Goal: Task Accomplishment & Management: Manage account settings

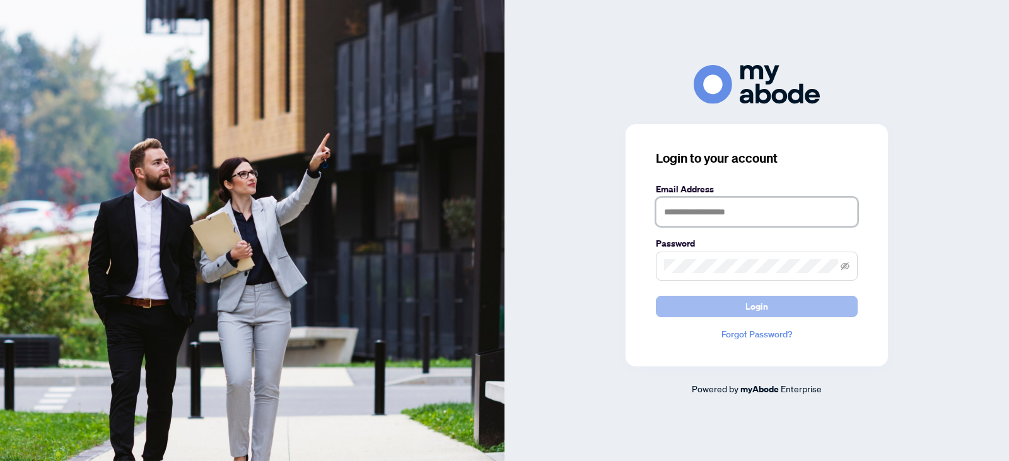
type input "**********"
click at [752, 307] on span "Login" at bounding box center [757, 306] width 23 height 20
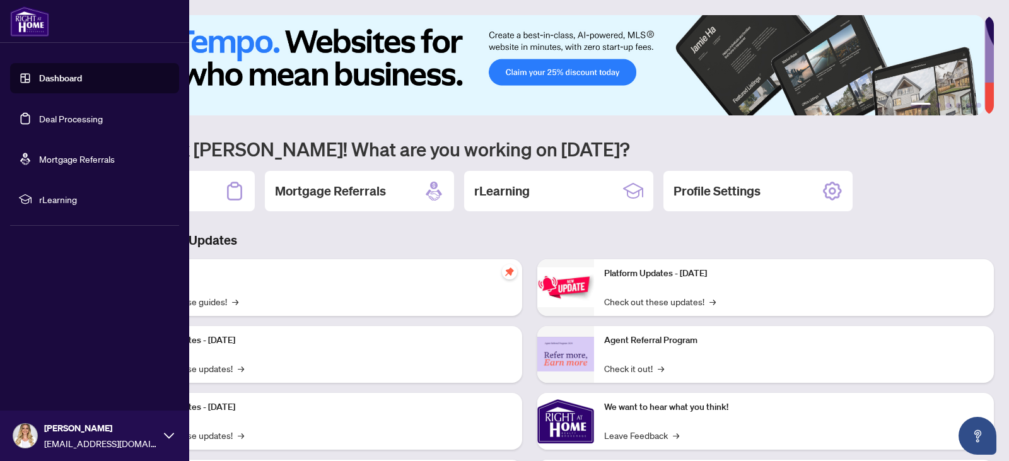
click at [88, 121] on link "Deal Processing" at bounding box center [71, 118] width 64 height 11
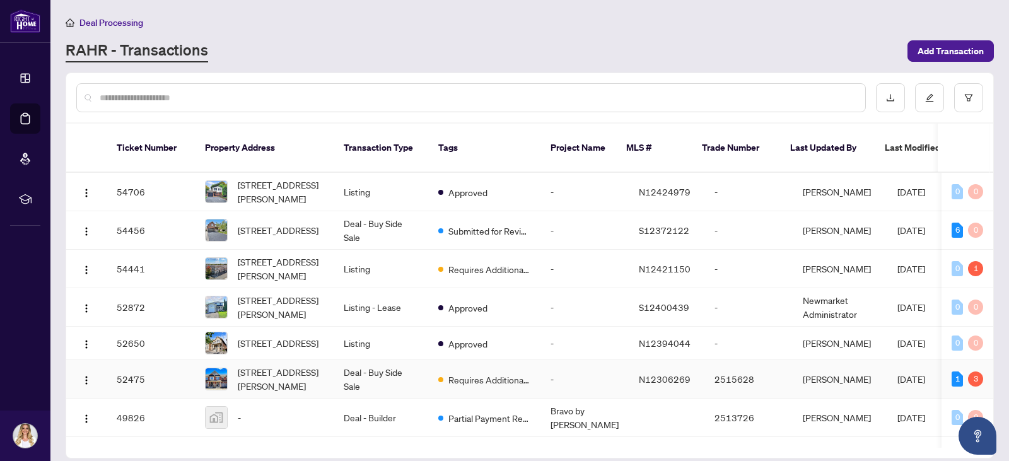
click at [405, 365] on td "Deal - Buy Side Sale" at bounding box center [381, 379] width 95 height 38
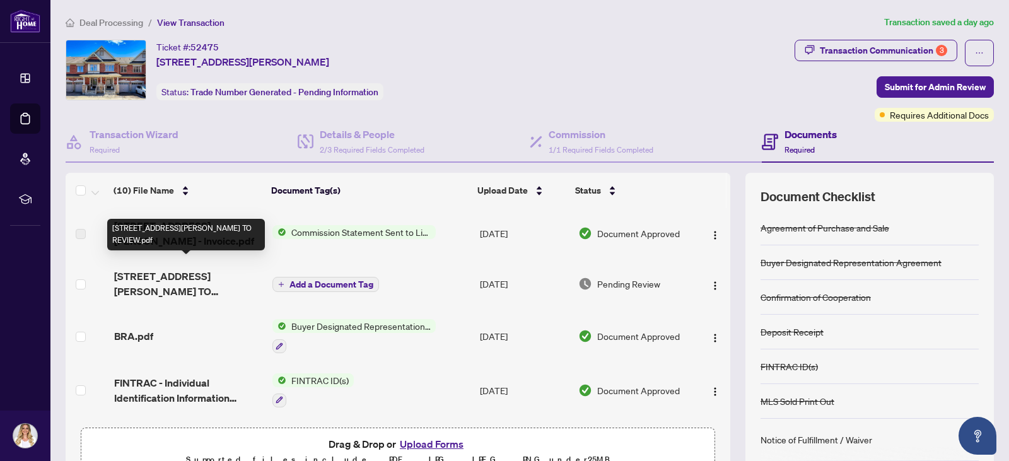
click at [196, 269] on span "[STREET_ADDRESS][PERSON_NAME] TO REVIEW.pdf" at bounding box center [188, 284] width 148 height 30
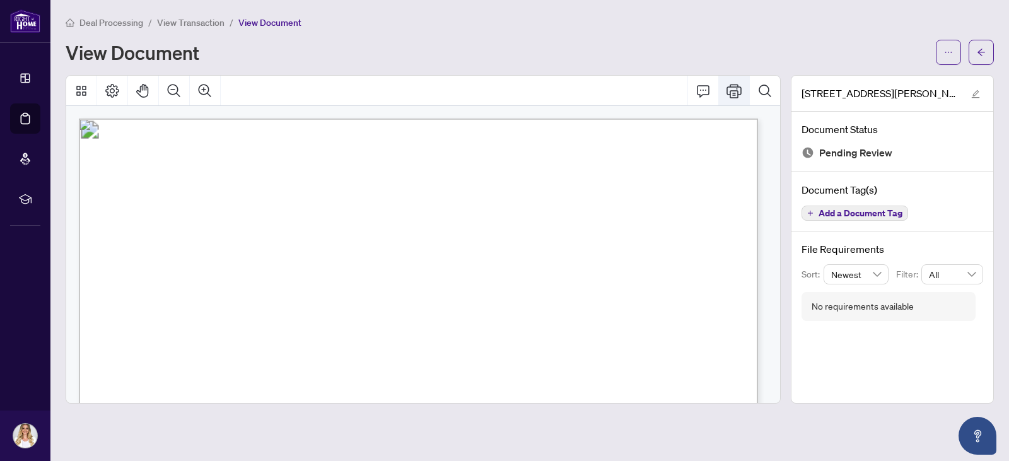
click at [730, 85] on icon "Print" at bounding box center [734, 90] width 15 height 15
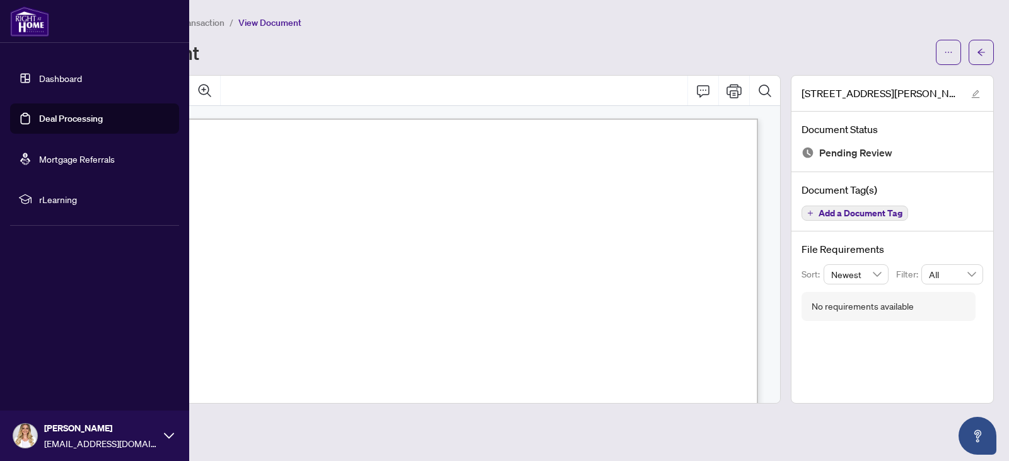
click at [58, 117] on link "Deal Processing" at bounding box center [71, 118] width 64 height 11
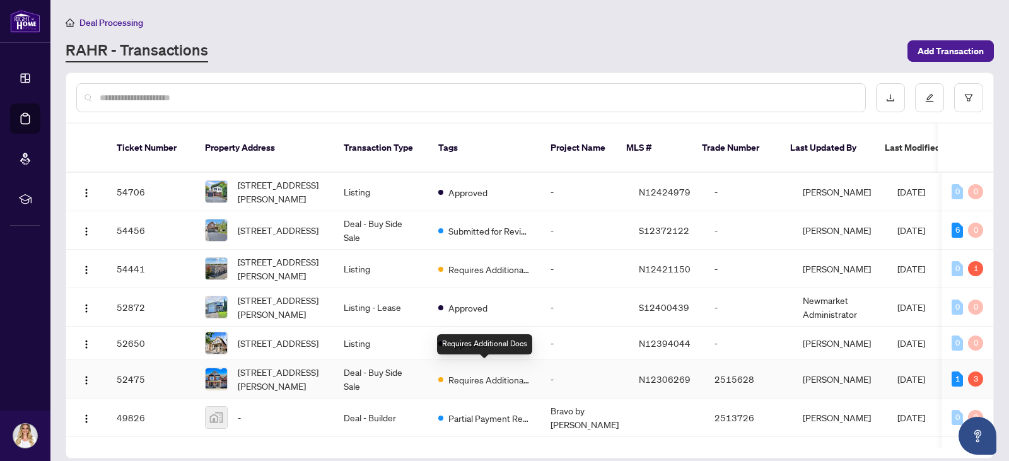
click at [474, 373] on span "Requires Additional Docs" at bounding box center [489, 380] width 82 height 14
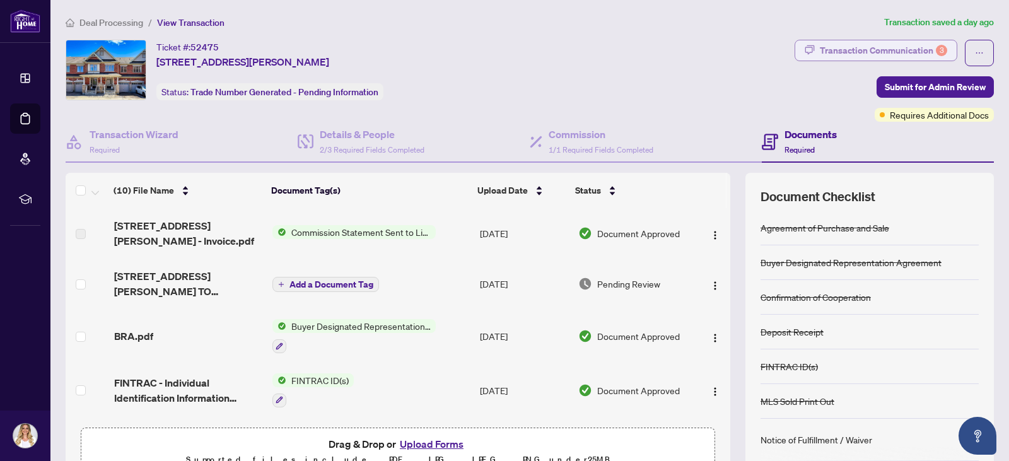
click at [899, 45] on div "Transaction Communication 3" at bounding box center [883, 50] width 127 height 20
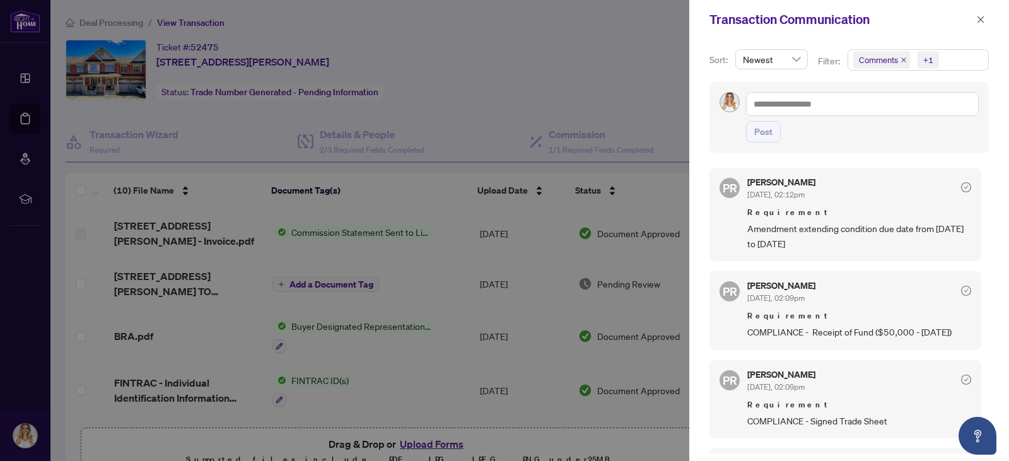
drag, startPoint x: 980, startPoint y: 241, endPoint x: 978, endPoint y: 263, distance: 22.2
click at [978, 263] on div "PR [PERSON_NAME] [DATE], 02:12pm Requirement Amendment extending condition due …" at bounding box center [849, 306] width 279 height 293
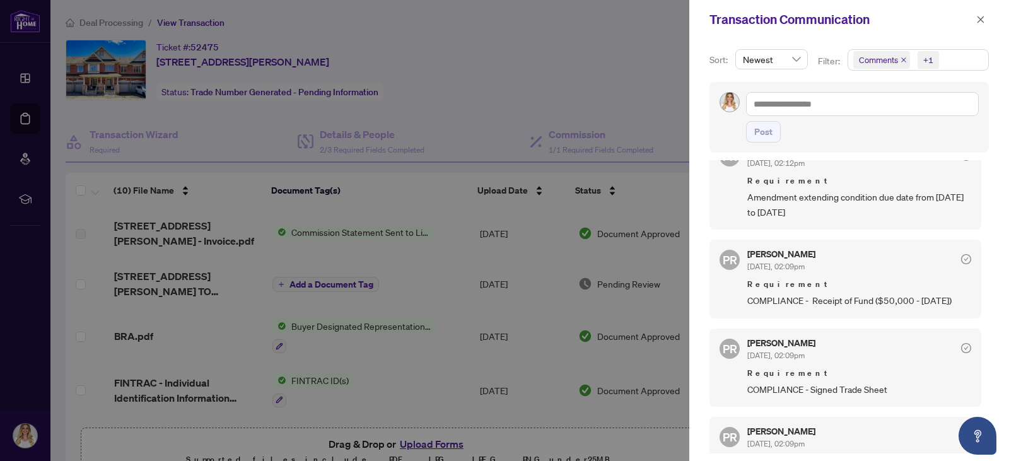
scroll to position [34, 0]
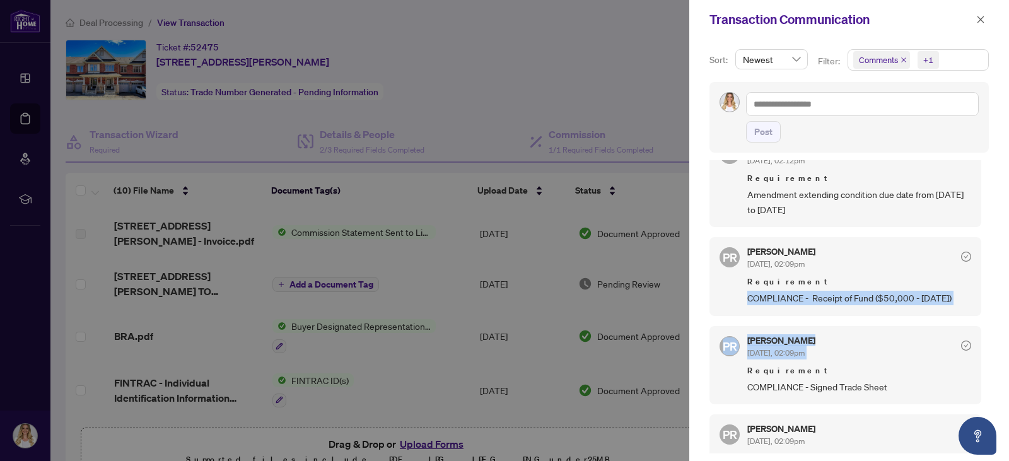
drag, startPoint x: 981, startPoint y: 281, endPoint x: 953, endPoint y: 361, distance: 84.2
click at [953, 361] on div "PR [PERSON_NAME] [DATE], 02:12pm Requirement Amendment extending condition due …" at bounding box center [849, 306] width 279 height 293
click at [952, 357] on div "[PERSON_NAME] [DATE], 02:09pm" at bounding box center [859, 347] width 224 height 23
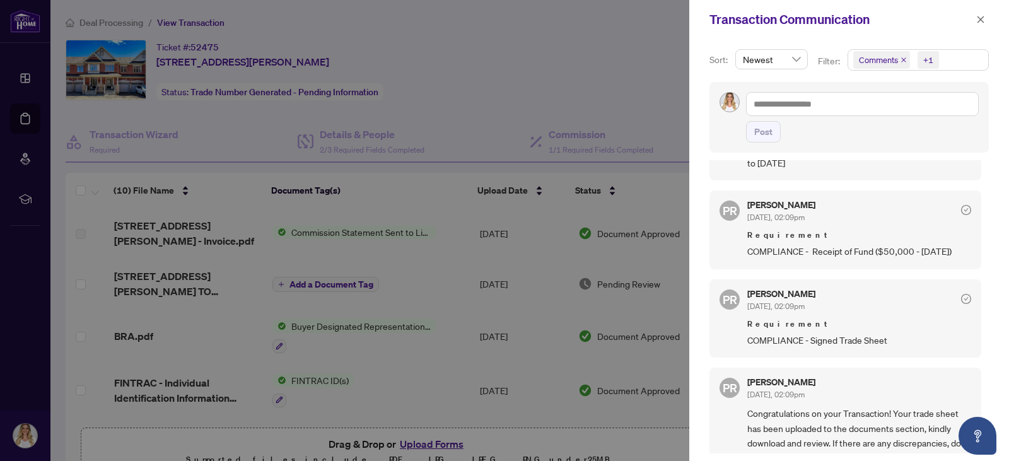
scroll to position [88, 0]
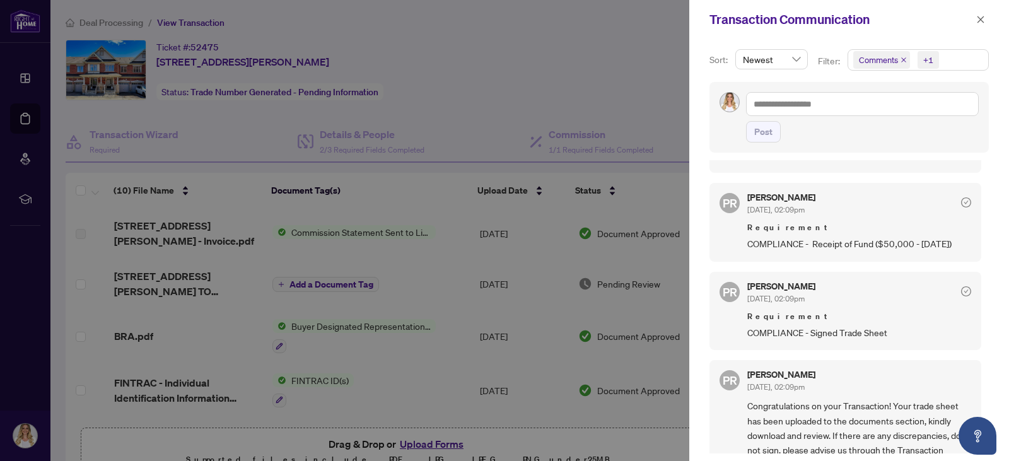
click at [624, 85] on div at bounding box center [504, 230] width 1009 height 461
click at [981, 17] on icon "close" at bounding box center [980, 19] width 9 height 9
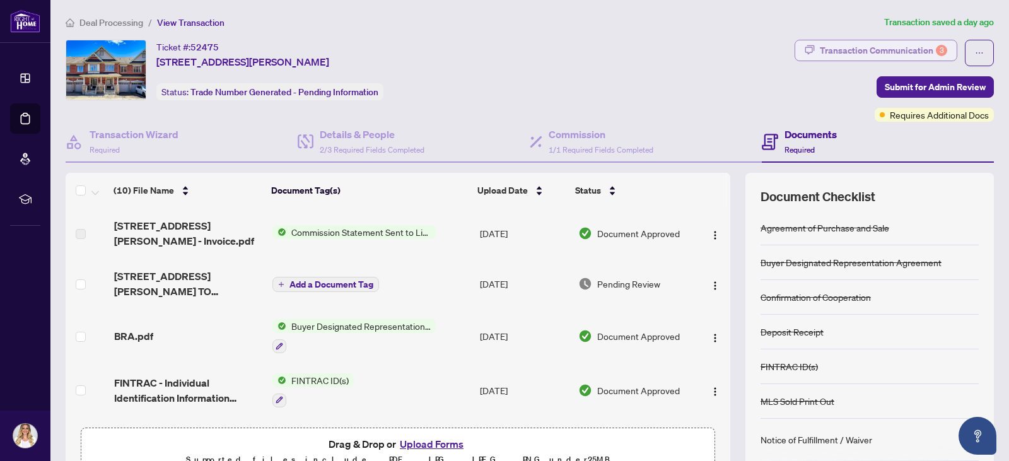
click at [831, 47] on div "Transaction Communication 3" at bounding box center [883, 50] width 127 height 20
